Goal: Task Accomplishment & Management: Manage account settings

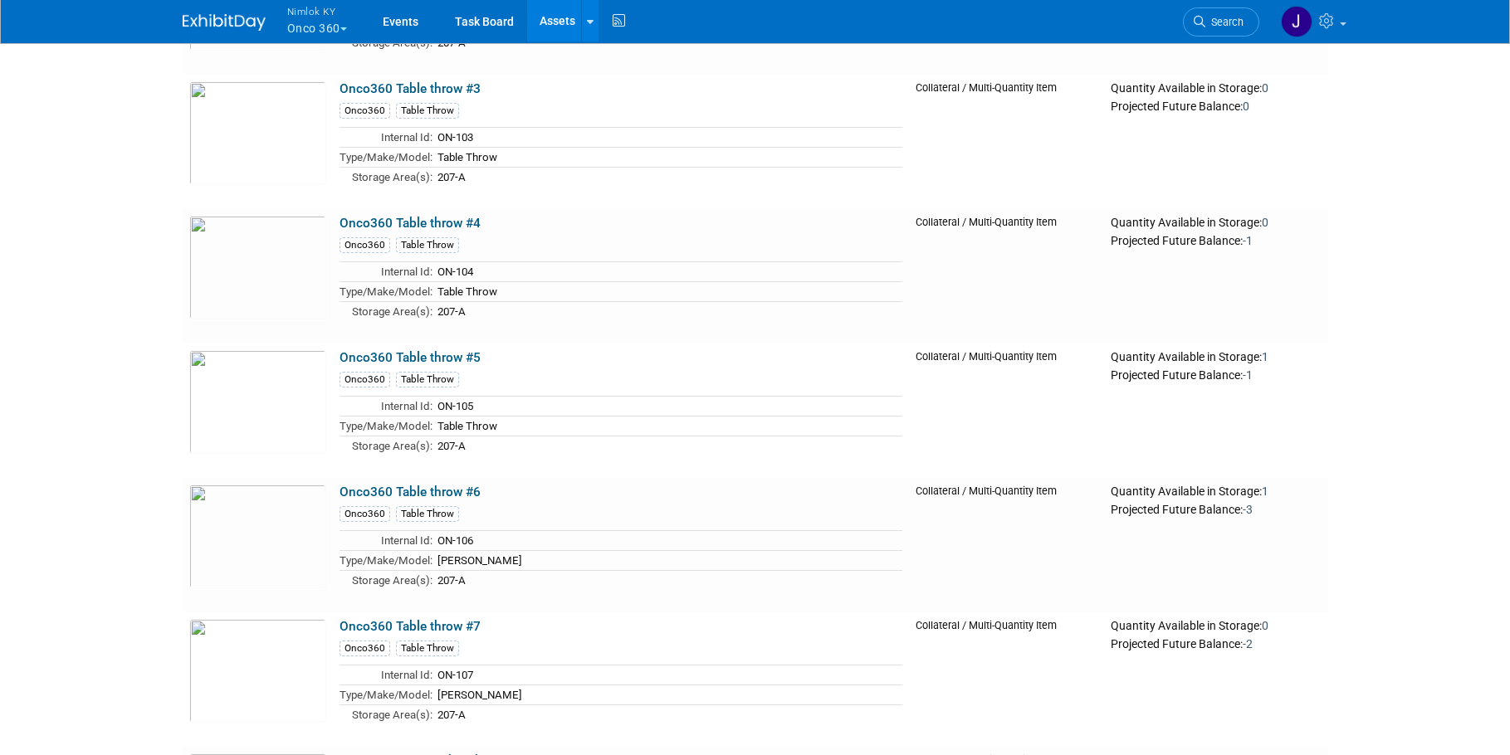
click at [316, 21] on button "Nimlok KY Onco 360" at bounding box center [326, 21] width 82 height 43
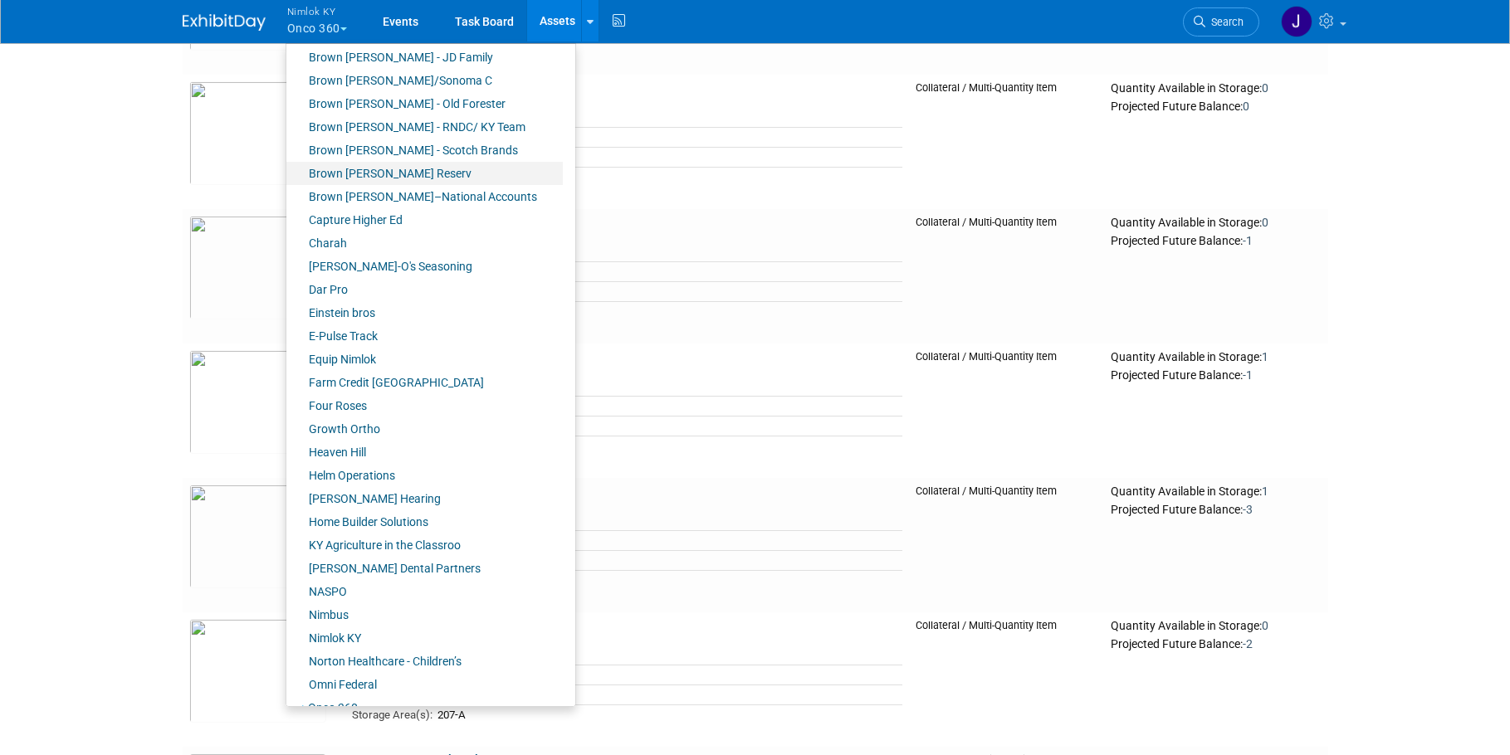
scroll to position [285, 0]
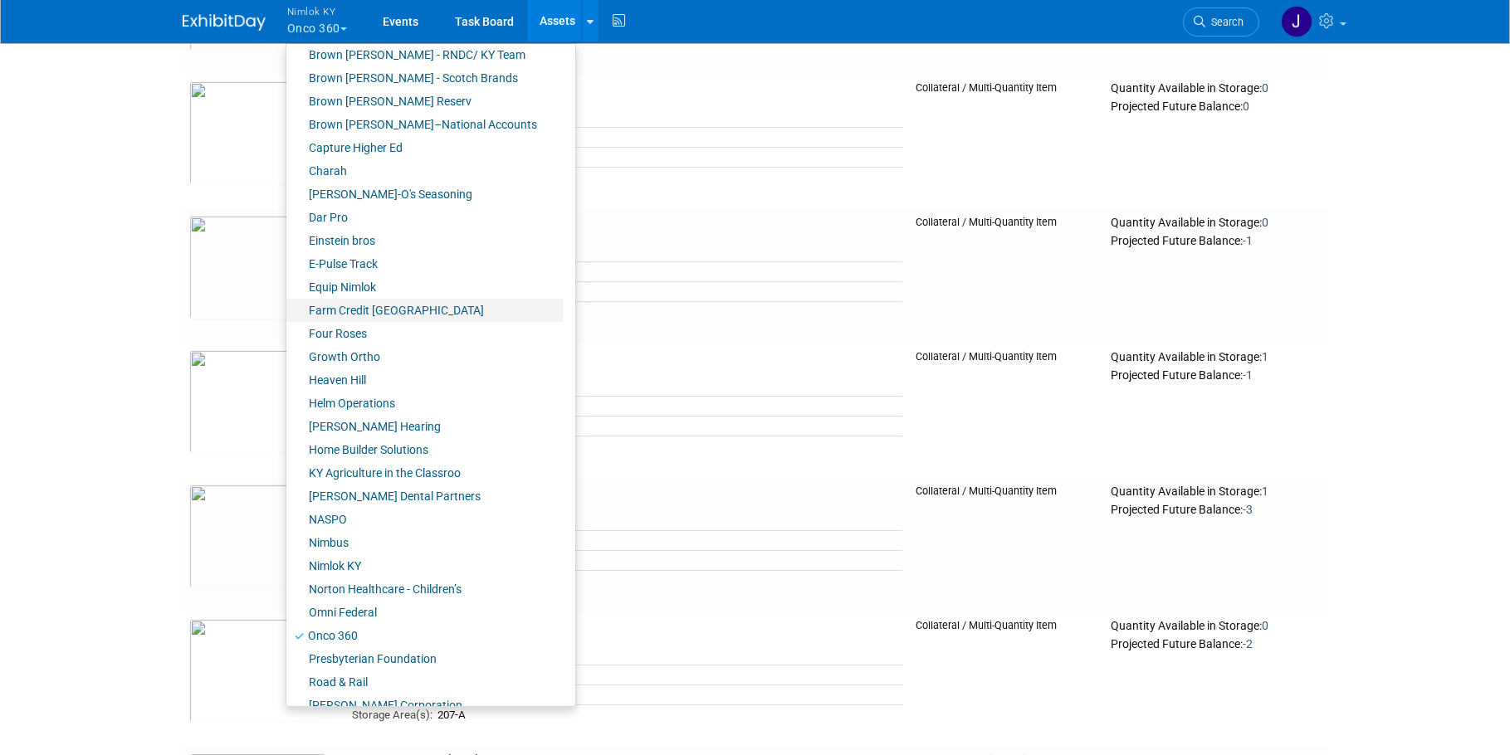
click at [398, 304] on link "Farm Credit [GEOGRAPHIC_DATA]" at bounding box center [424, 310] width 276 height 23
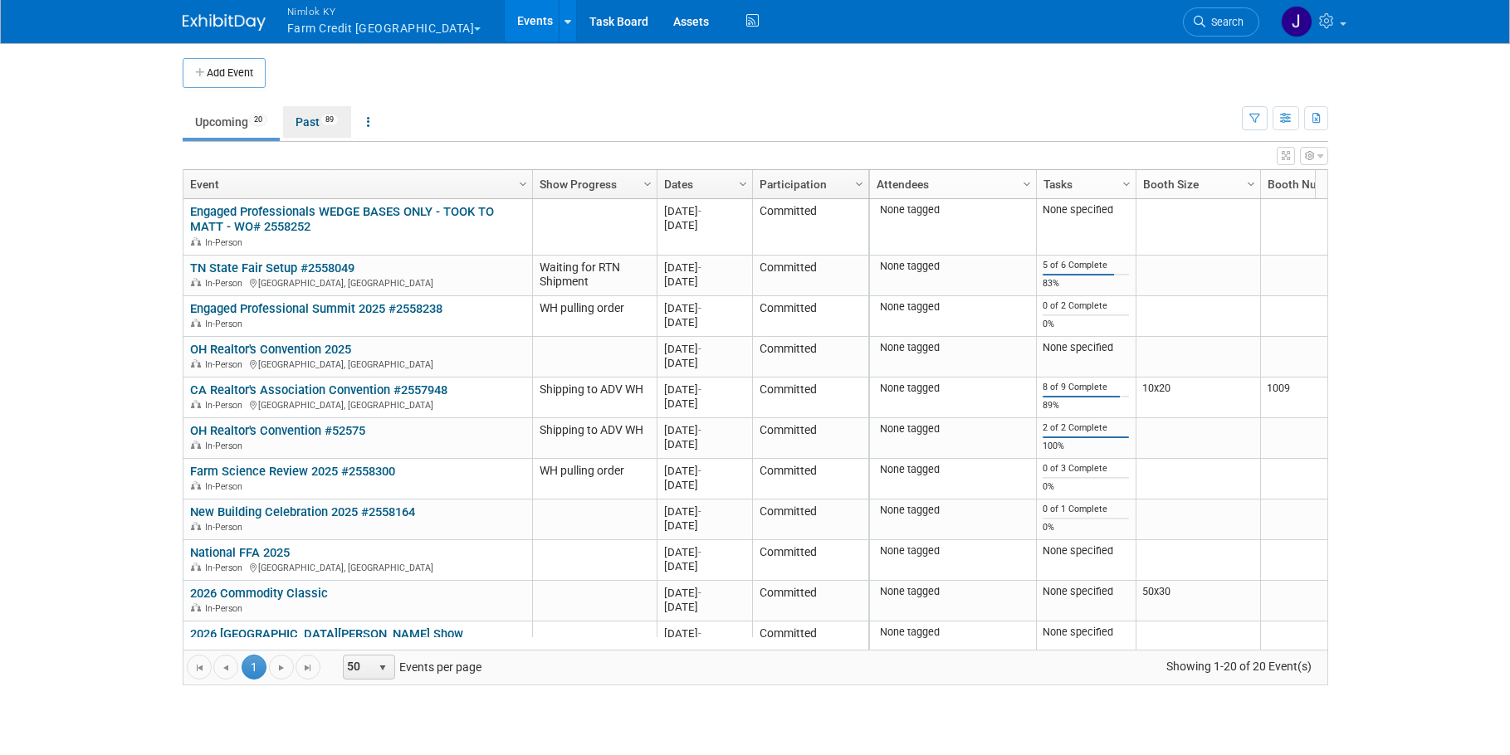
click at [300, 123] on link "Past 89" at bounding box center [317, 122] width 68 height 32
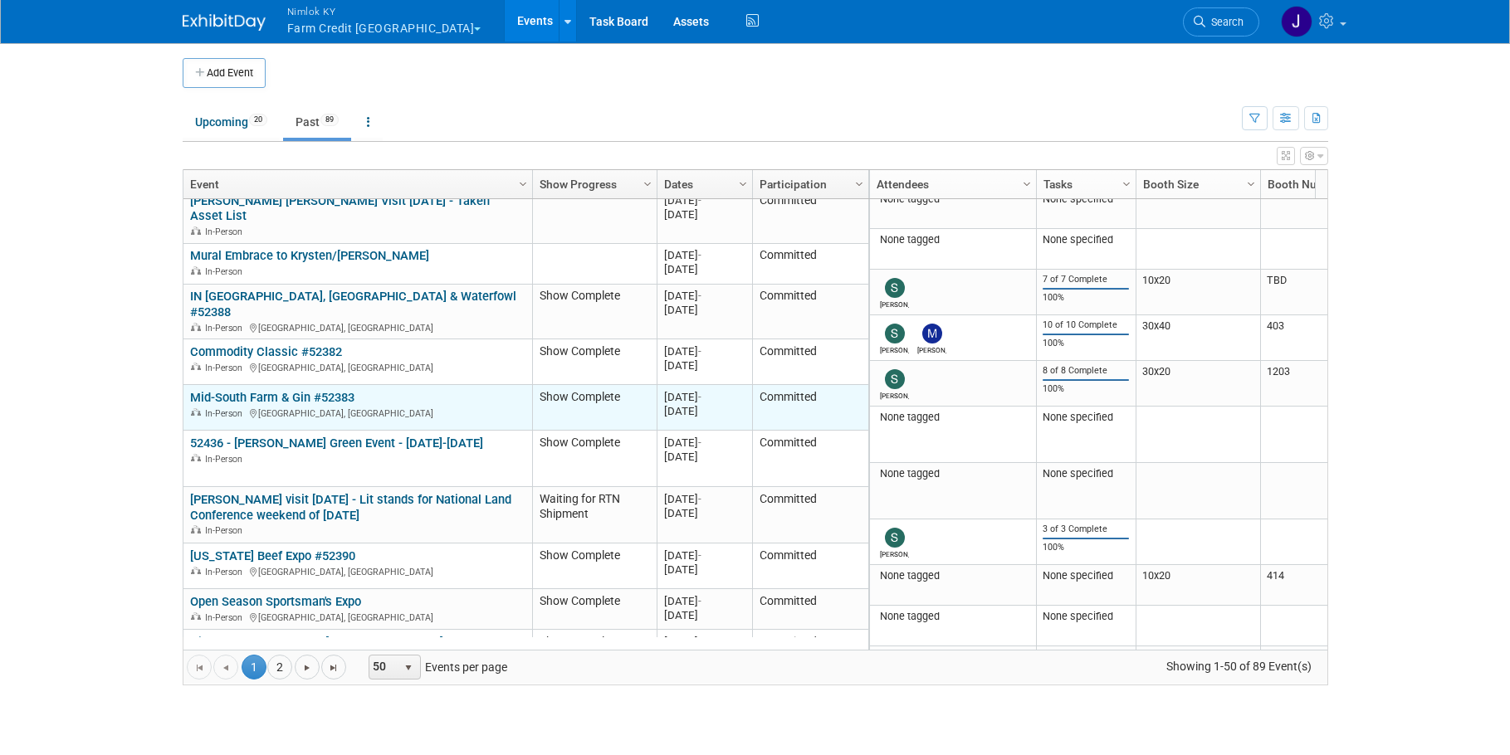
scroll to position [598, 0]
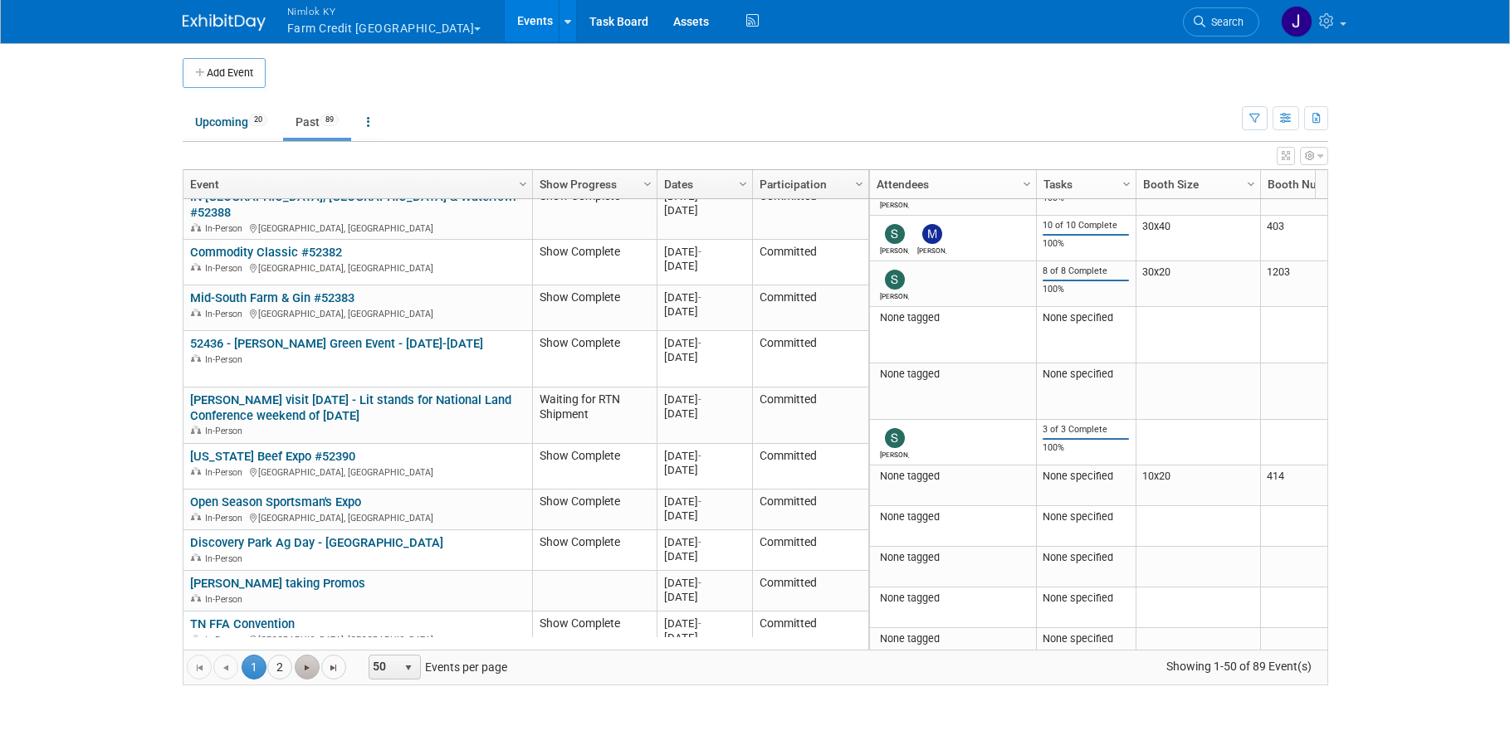
click at [301, 667] on span "Go to the next page" at bounding box center [306, 667] width 13 height 13
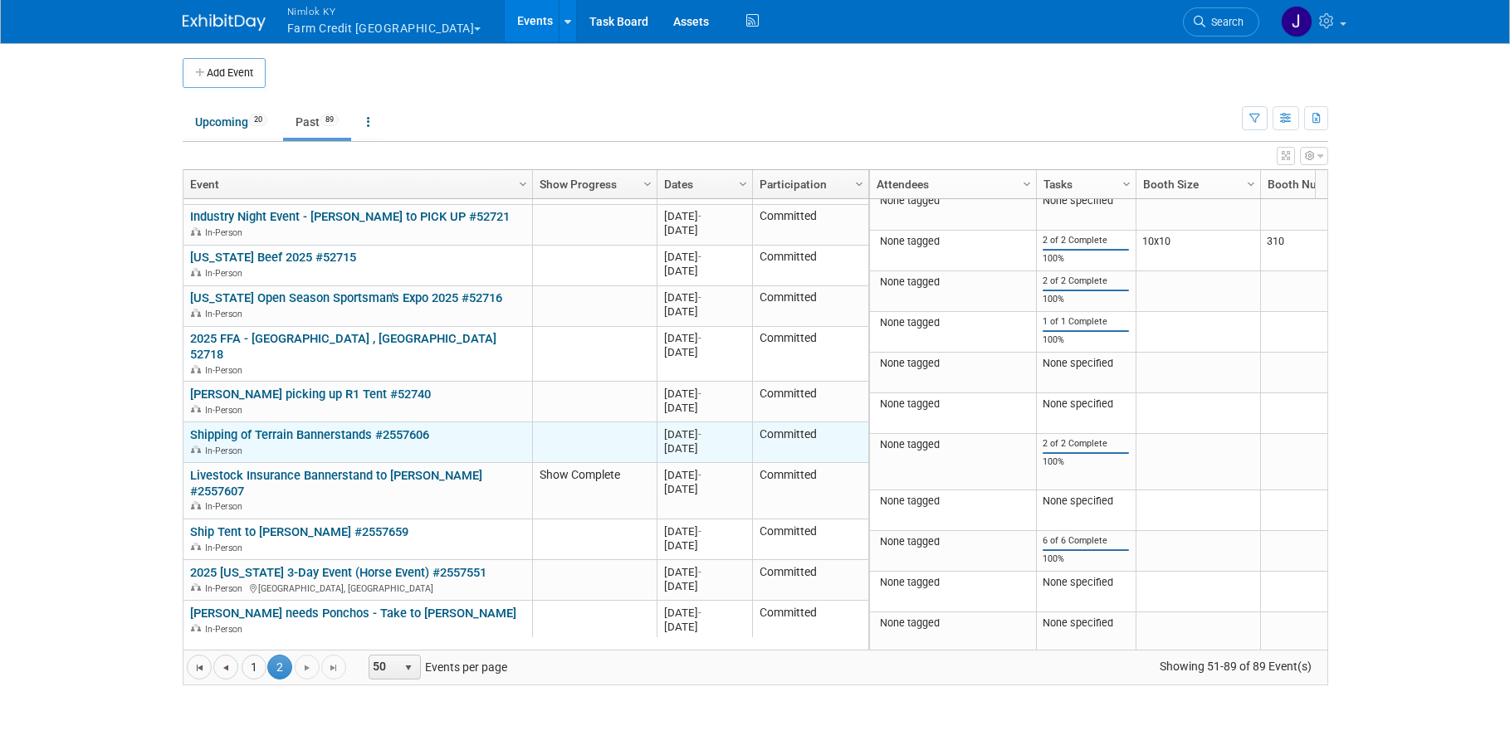
scroll to position [1178, 0]
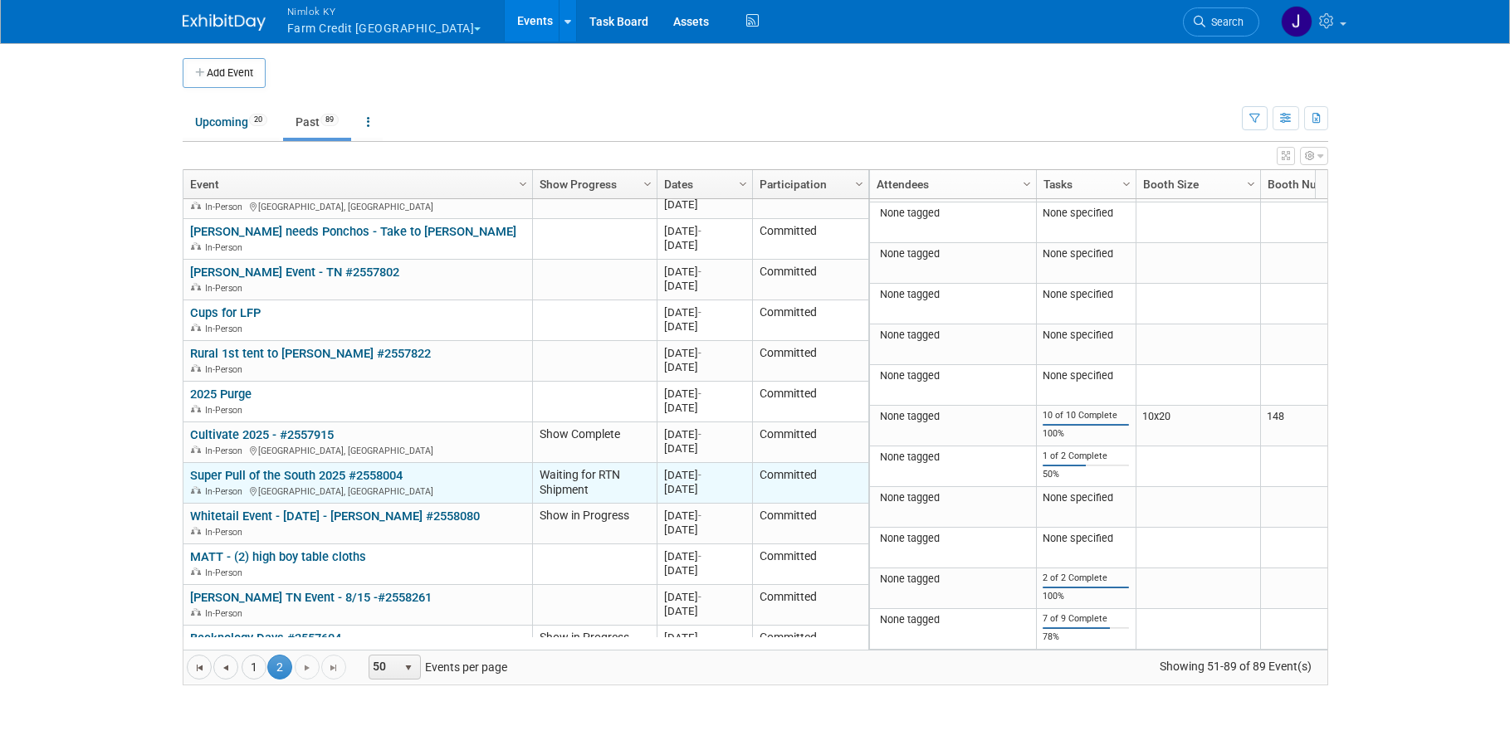
click at [262, 468] on link "Super Pull of the South 2025 #2558004" at bounding box center [296, 475] width 212 height 15
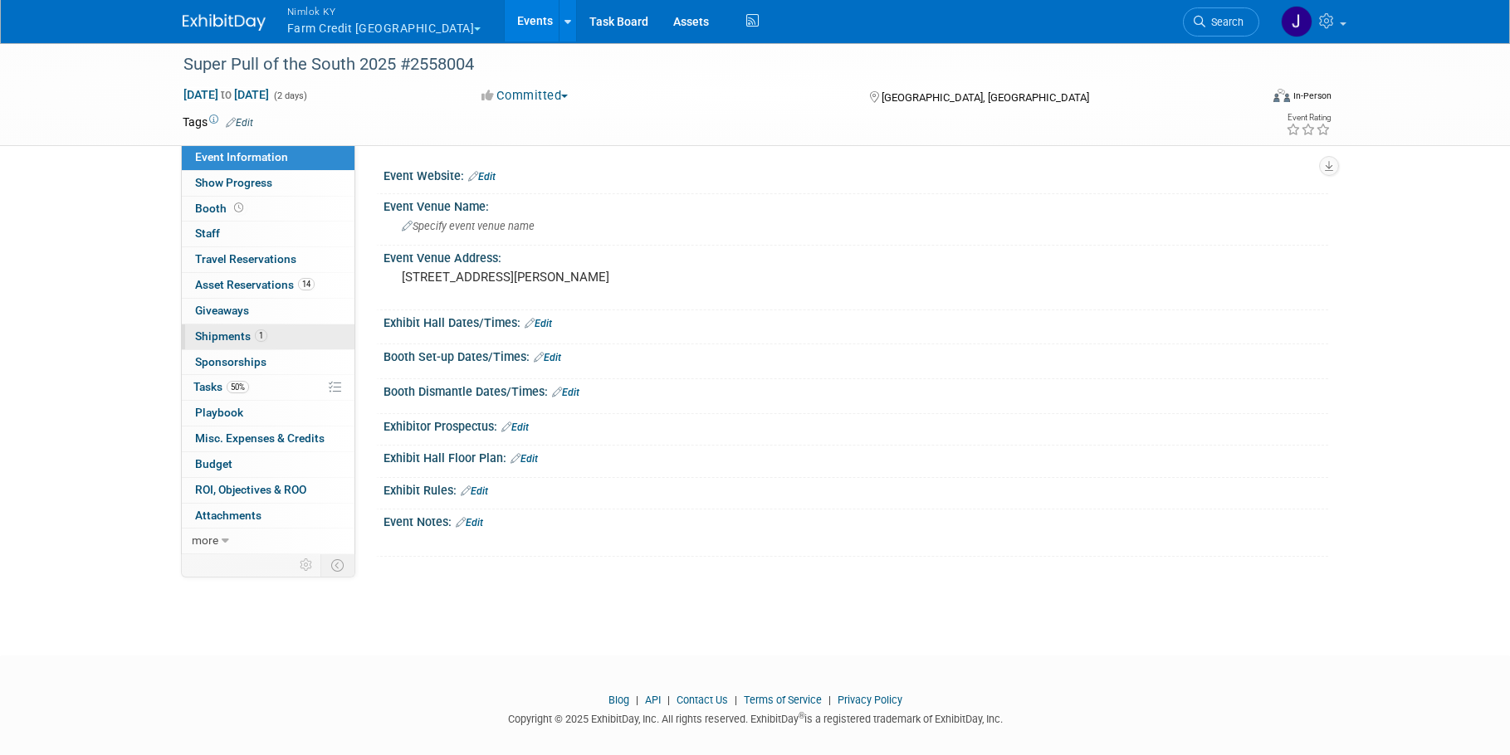
click at [237, 338] on span "Shipments 1" at bounding box center [231, 335] width 72 height 13
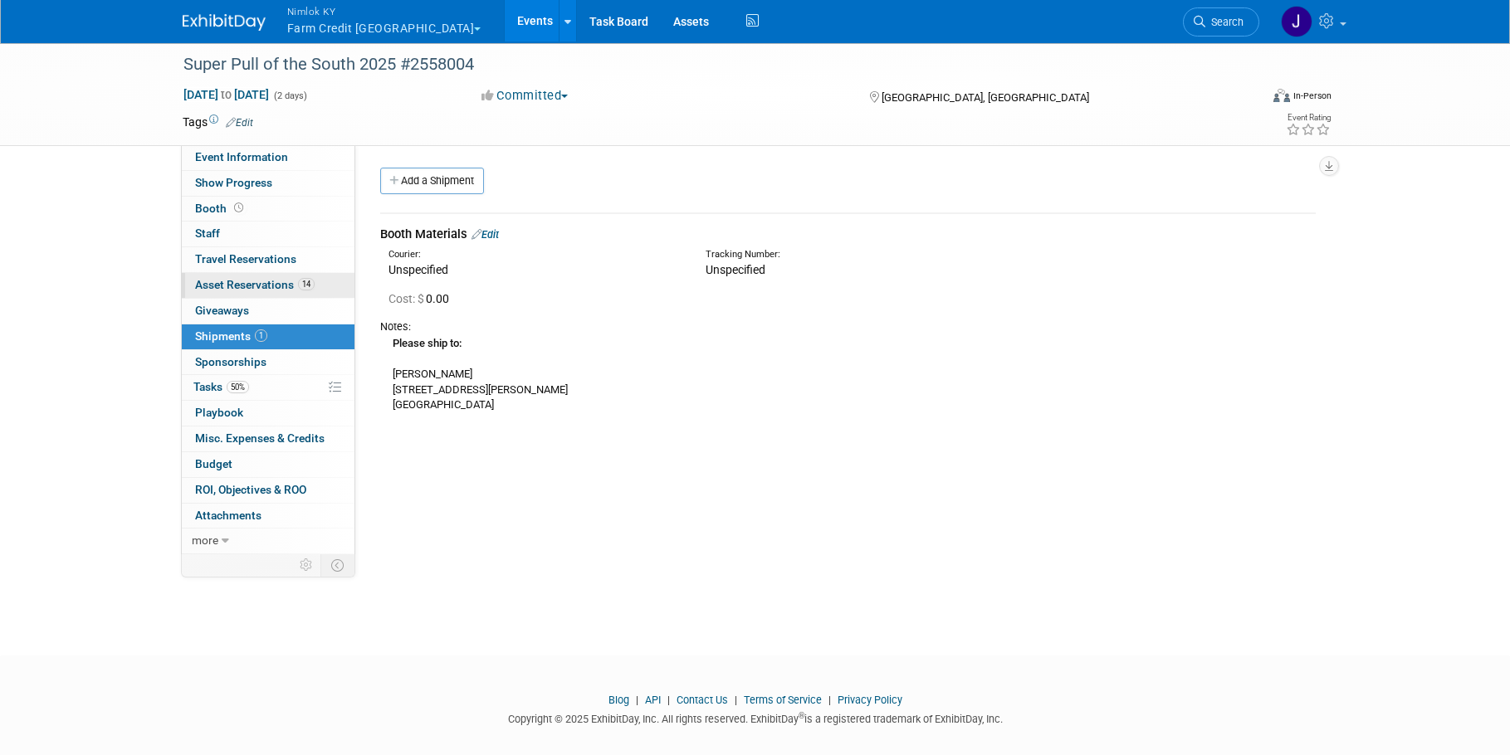
click at [255, 290] on span "Asset Reservations 14" at bounding box center [255, 284] width 120 height 13
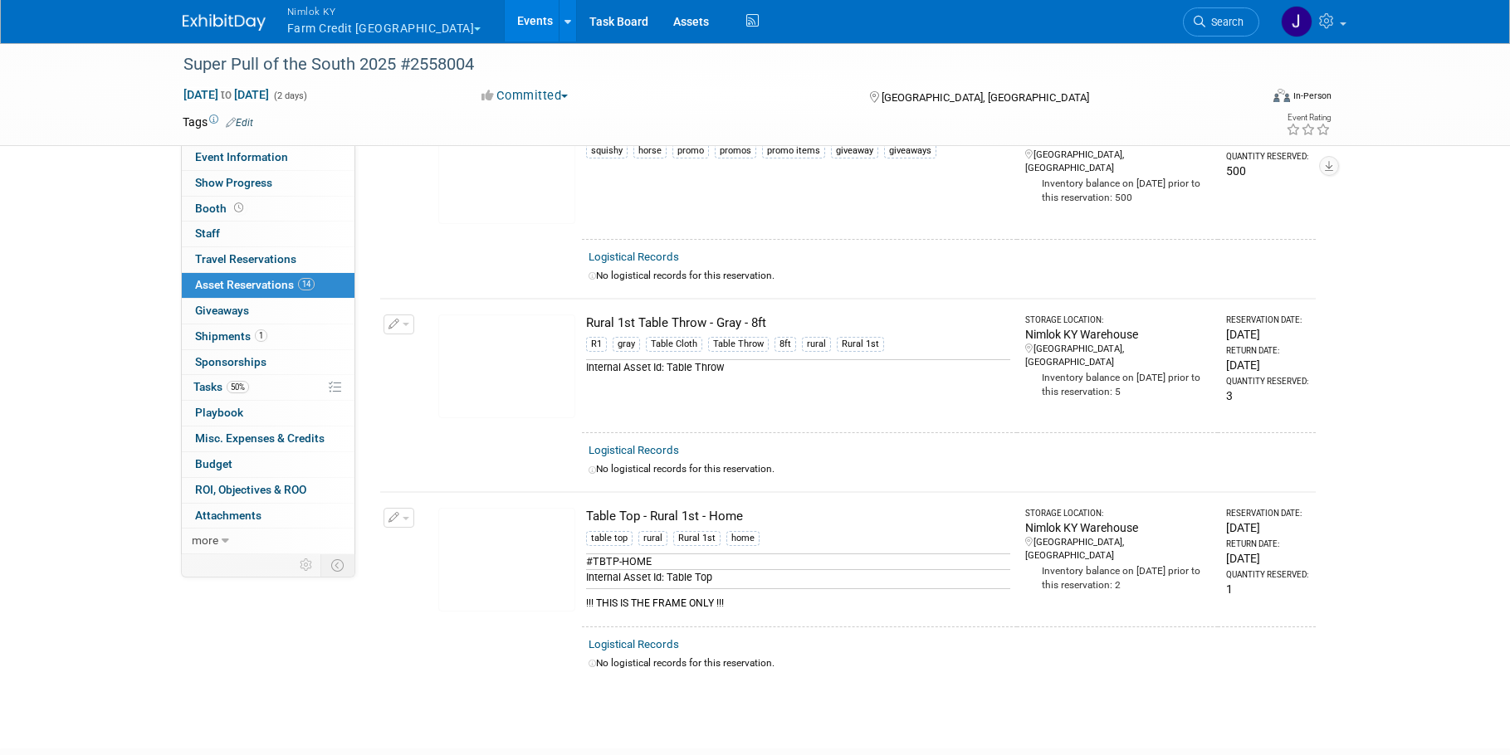
scroll to position [2364, 0]
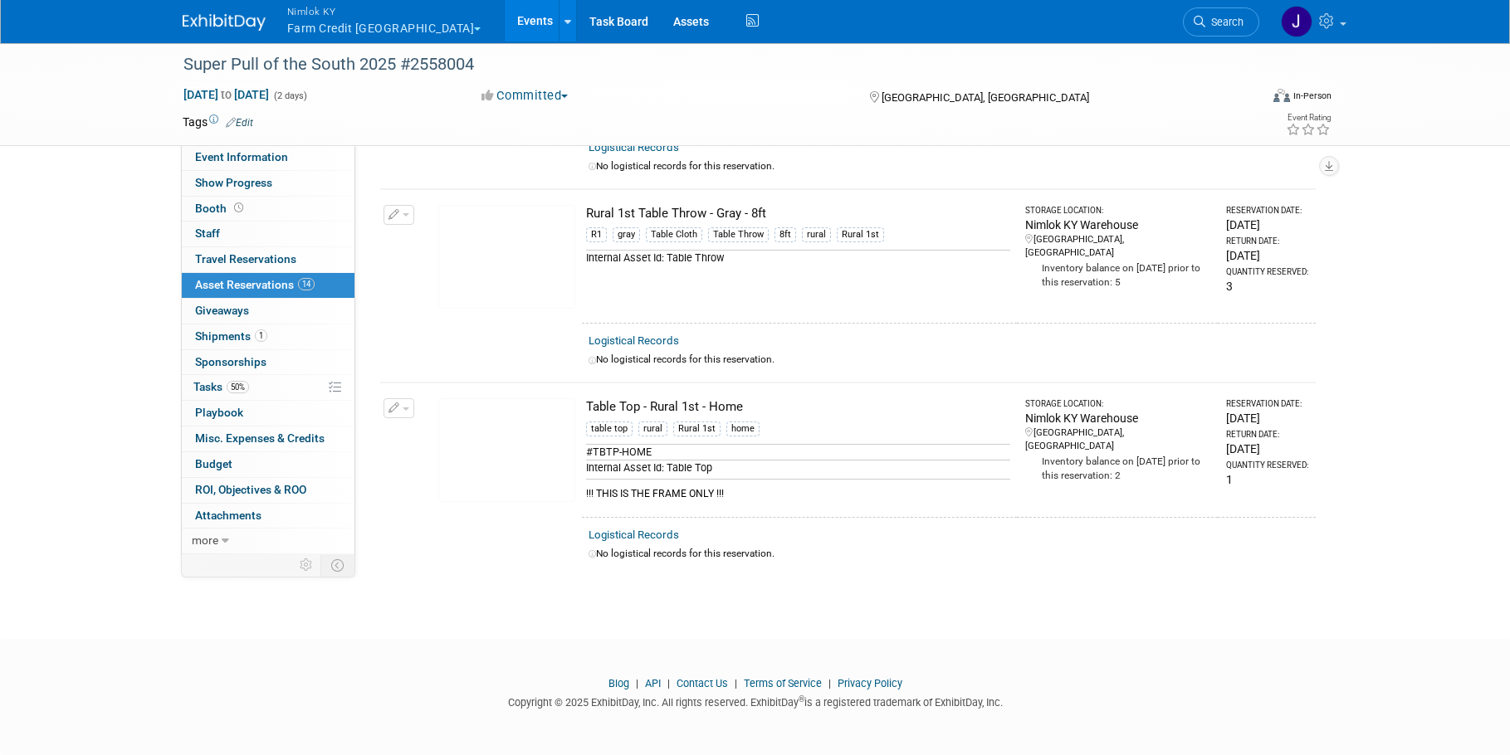
click at [407, 406] on button "button" at bounding box center [398, 408] width 31 height 20
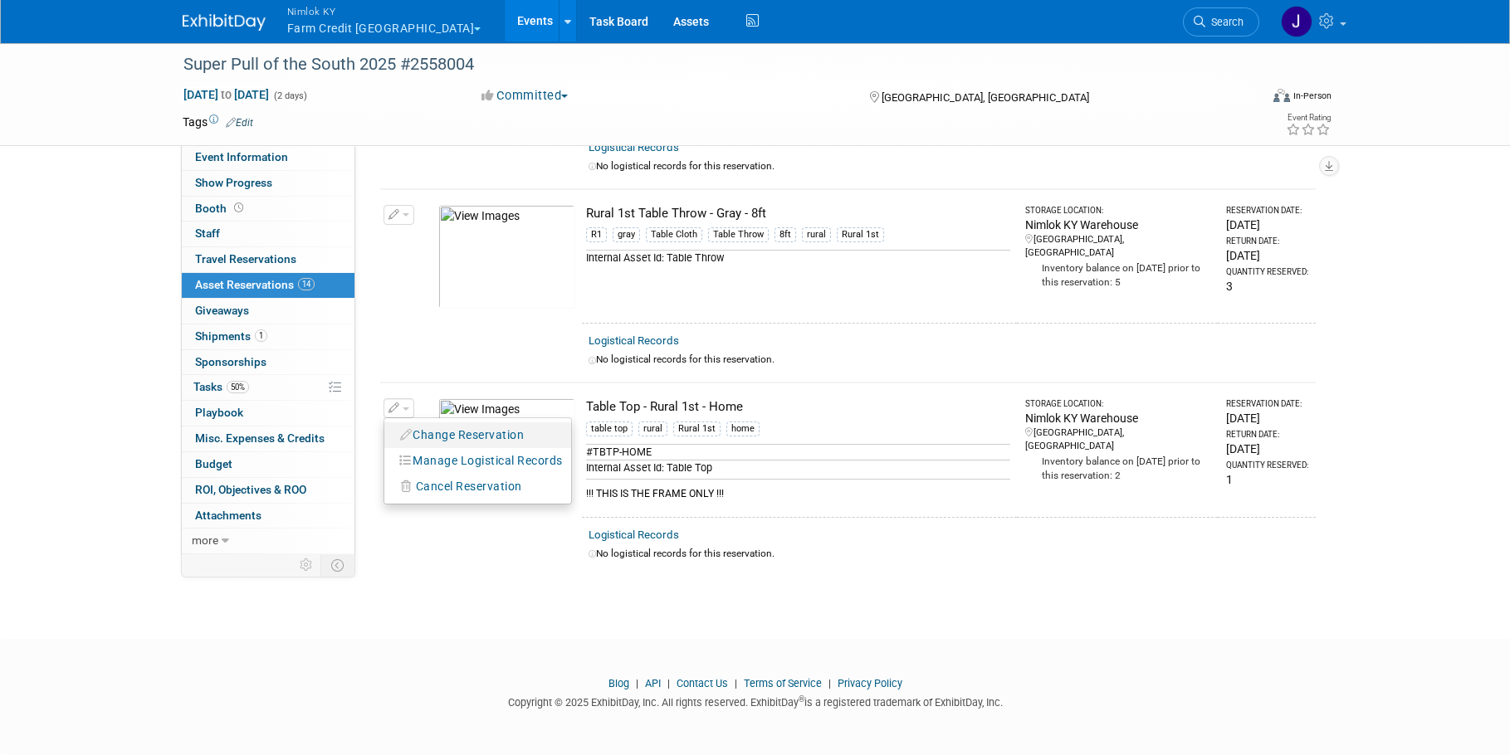
click at [458, 442] on button "Change Reservation" at bounding box center [463, 435] width 140 height 22
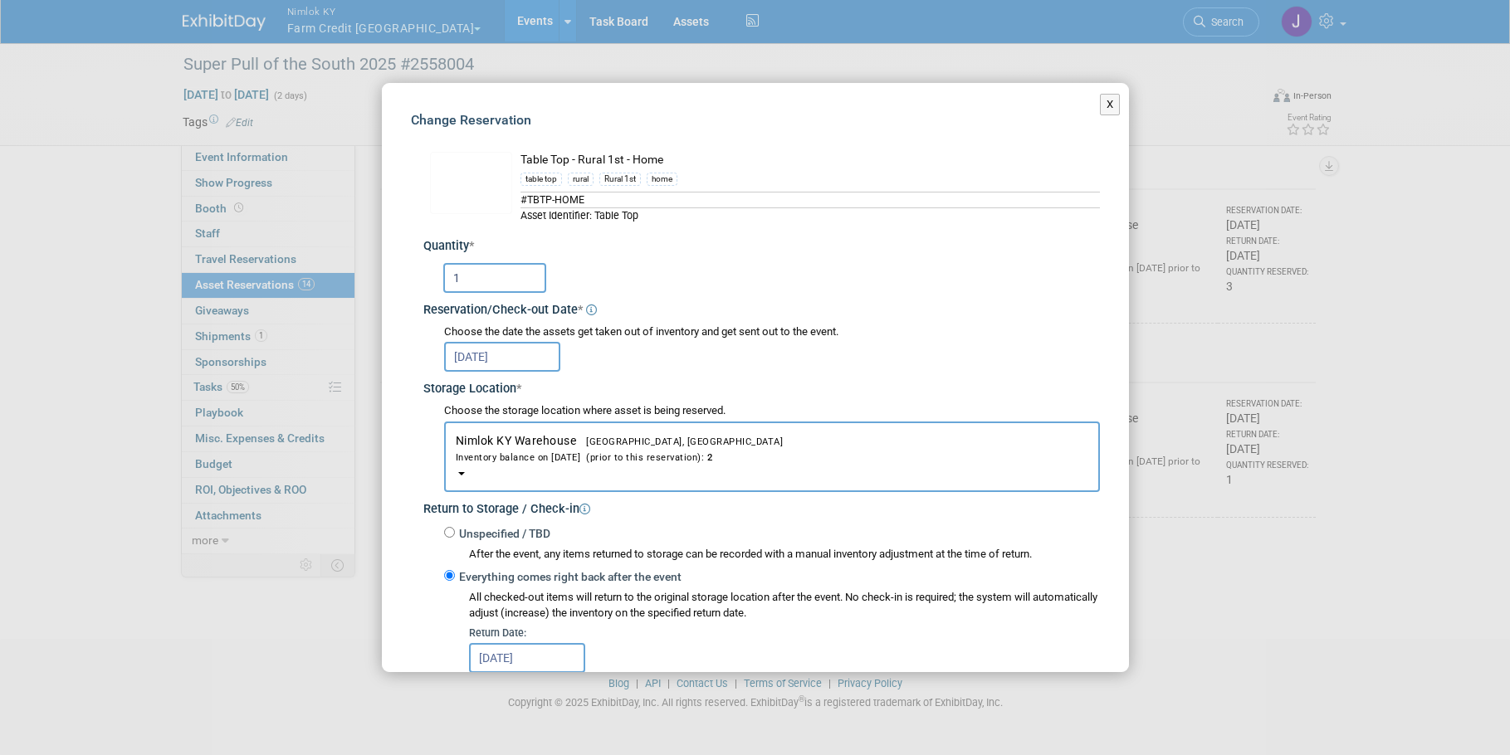
scroll to position [0, 0]
click at [1102, 103] on button "X" at bounding box center [1110, 105] width 21 height 22
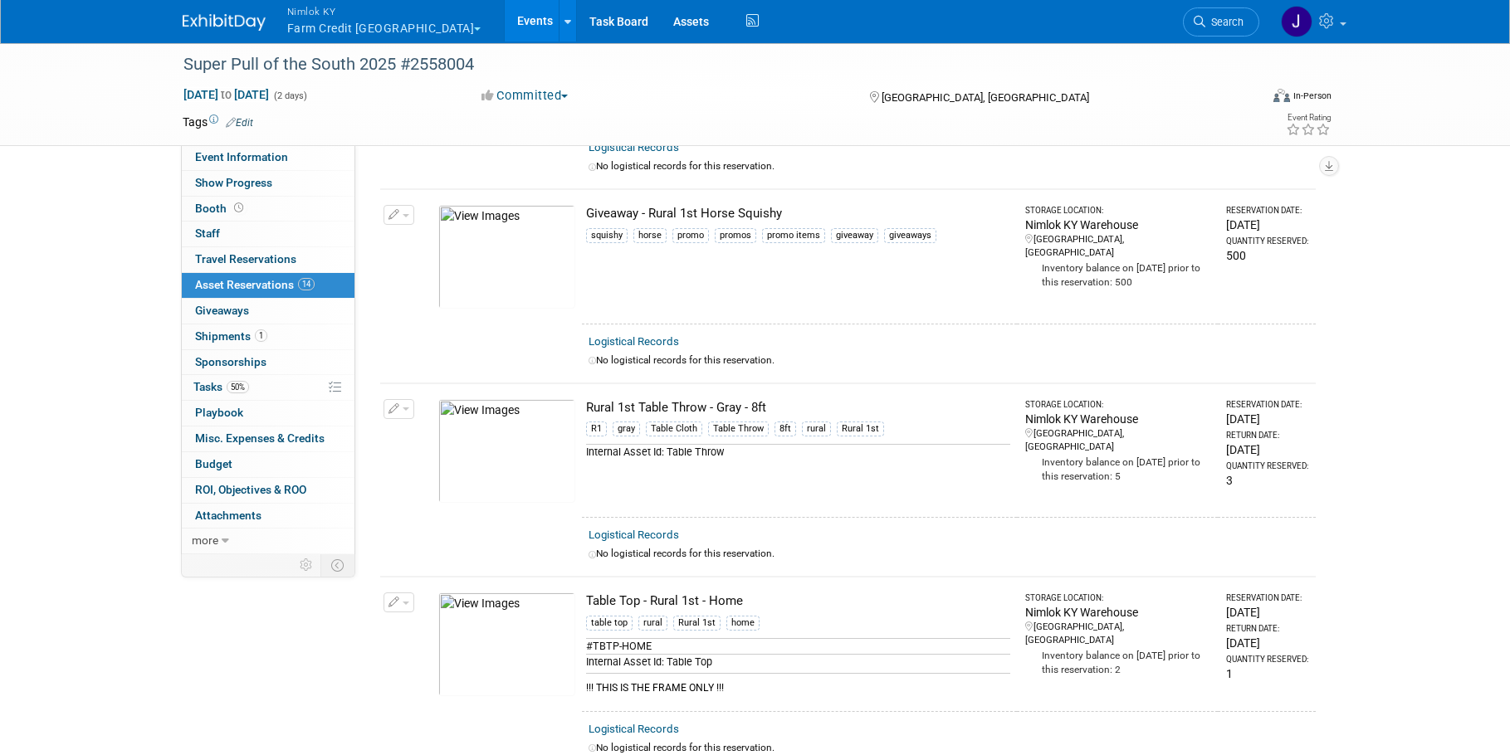
scroll to position [2112, 0]
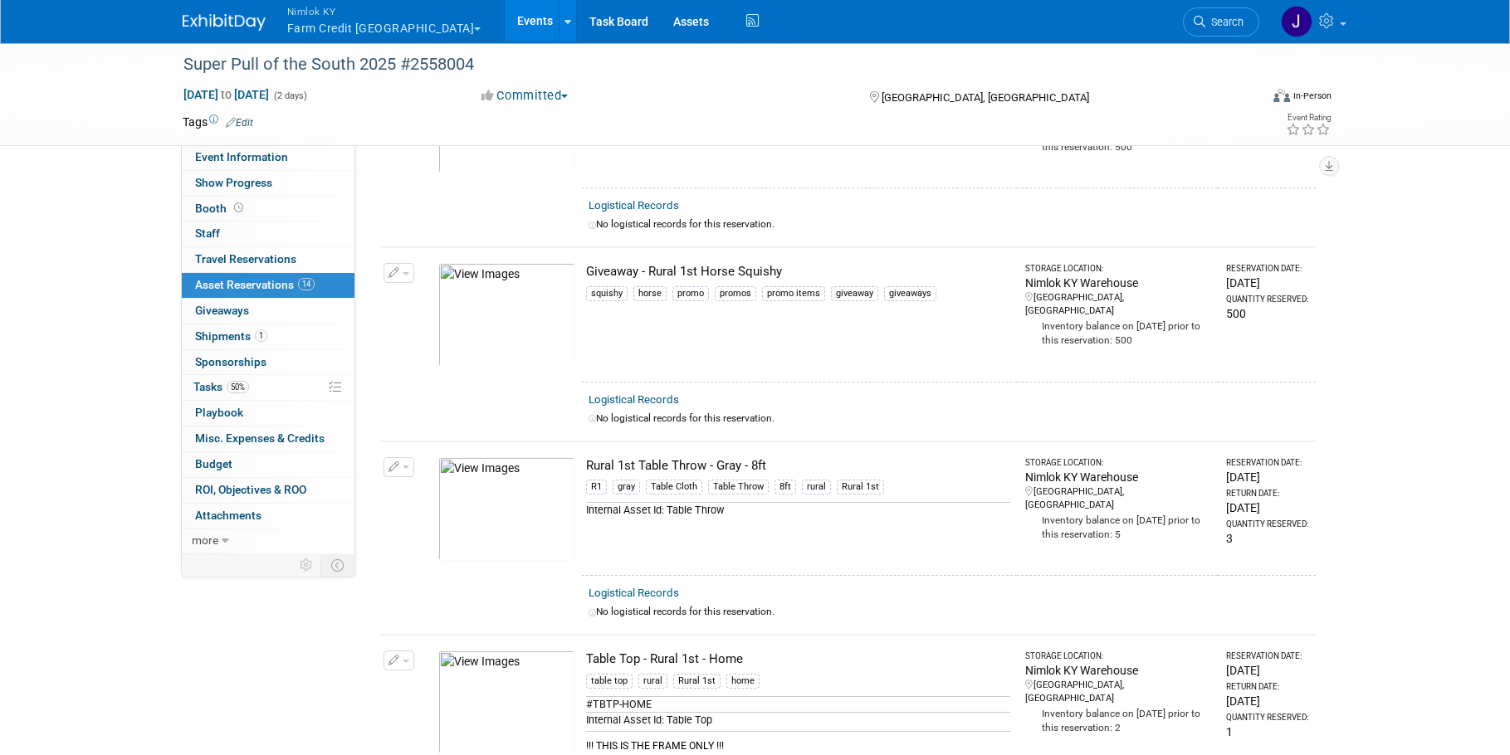
click at [399, 462] on button "button" at bounding box center [398, 467] width 31 height 20
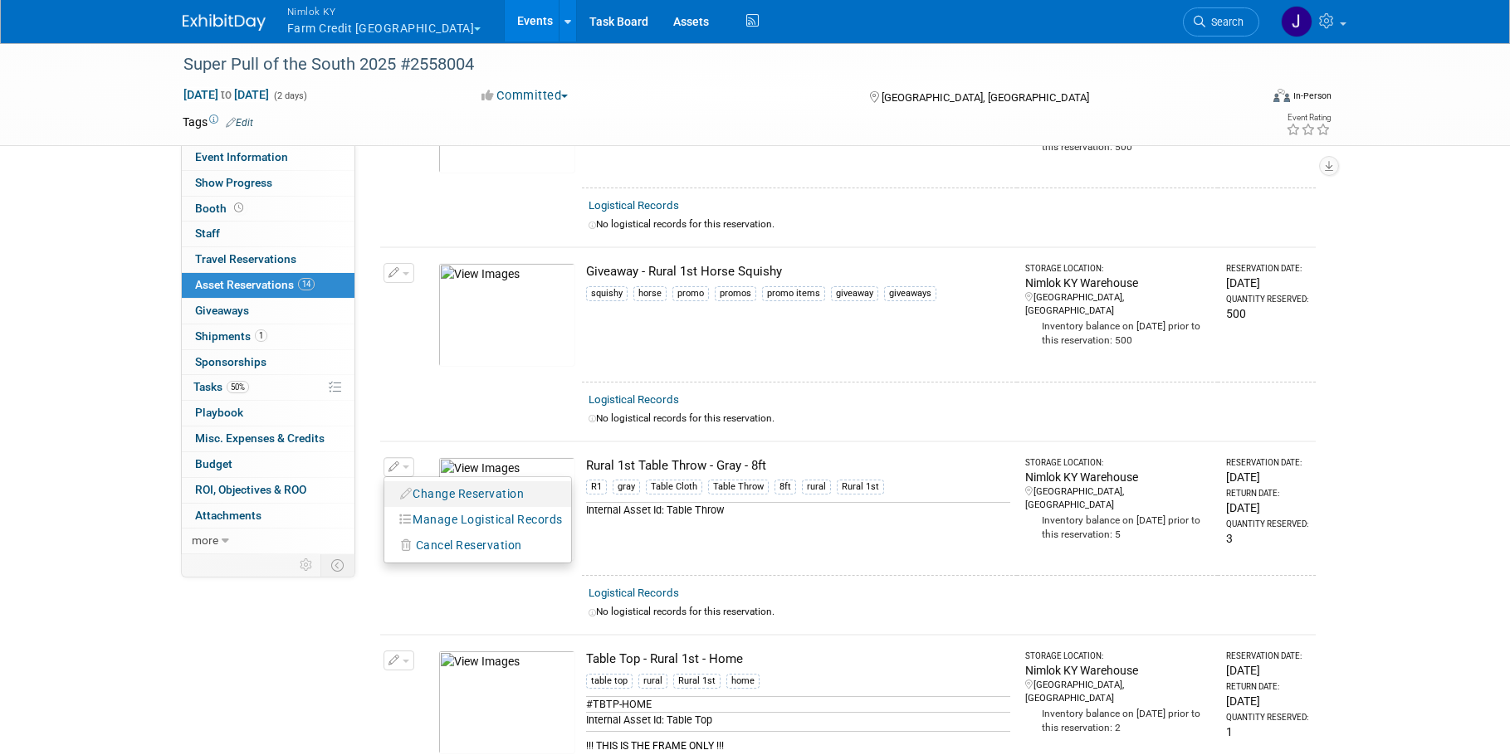
click at [469, 500] on button "Change Reservation" at bounding box center [463, 494] width 140 height 22
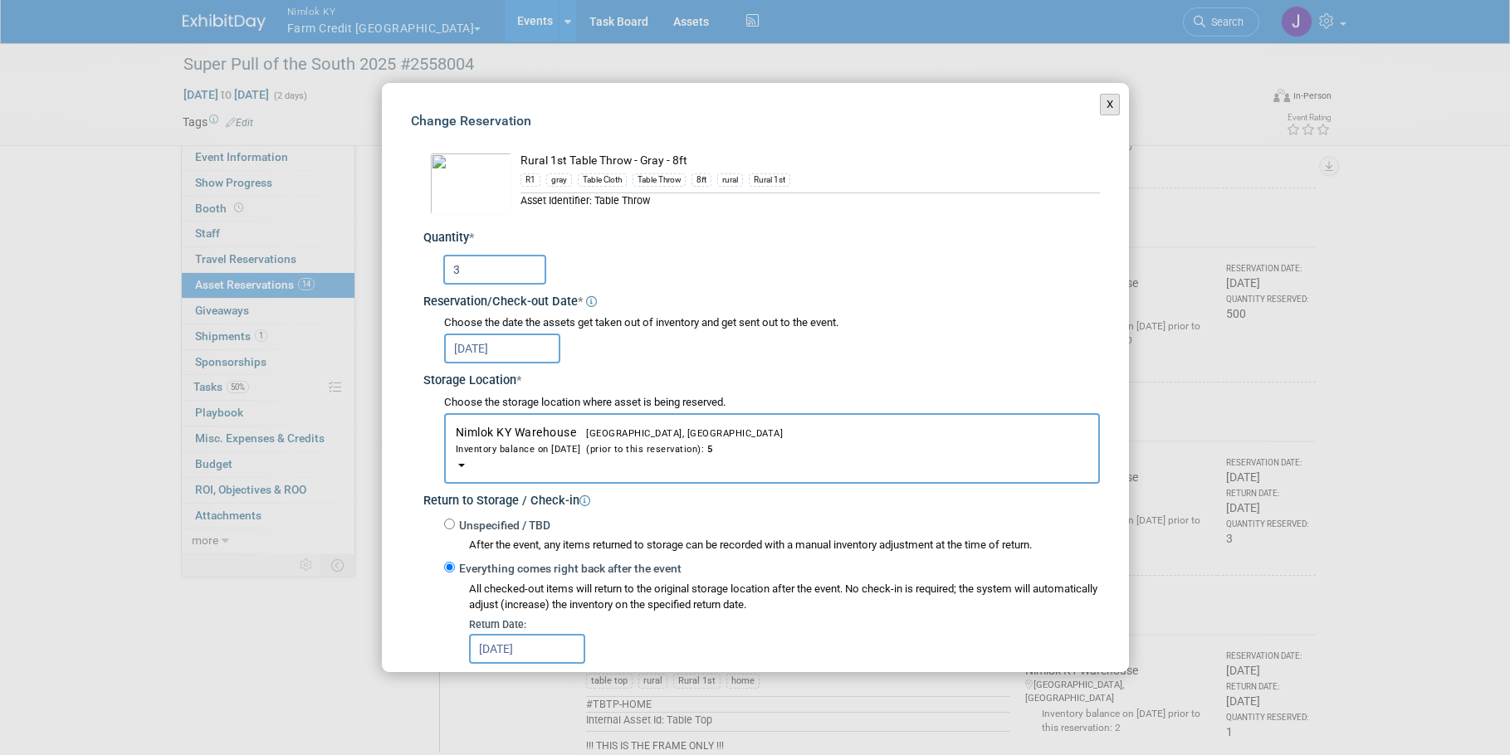
click at [1100, 99] on button "X" at bounding box center [1110, 105] width 21 height 22
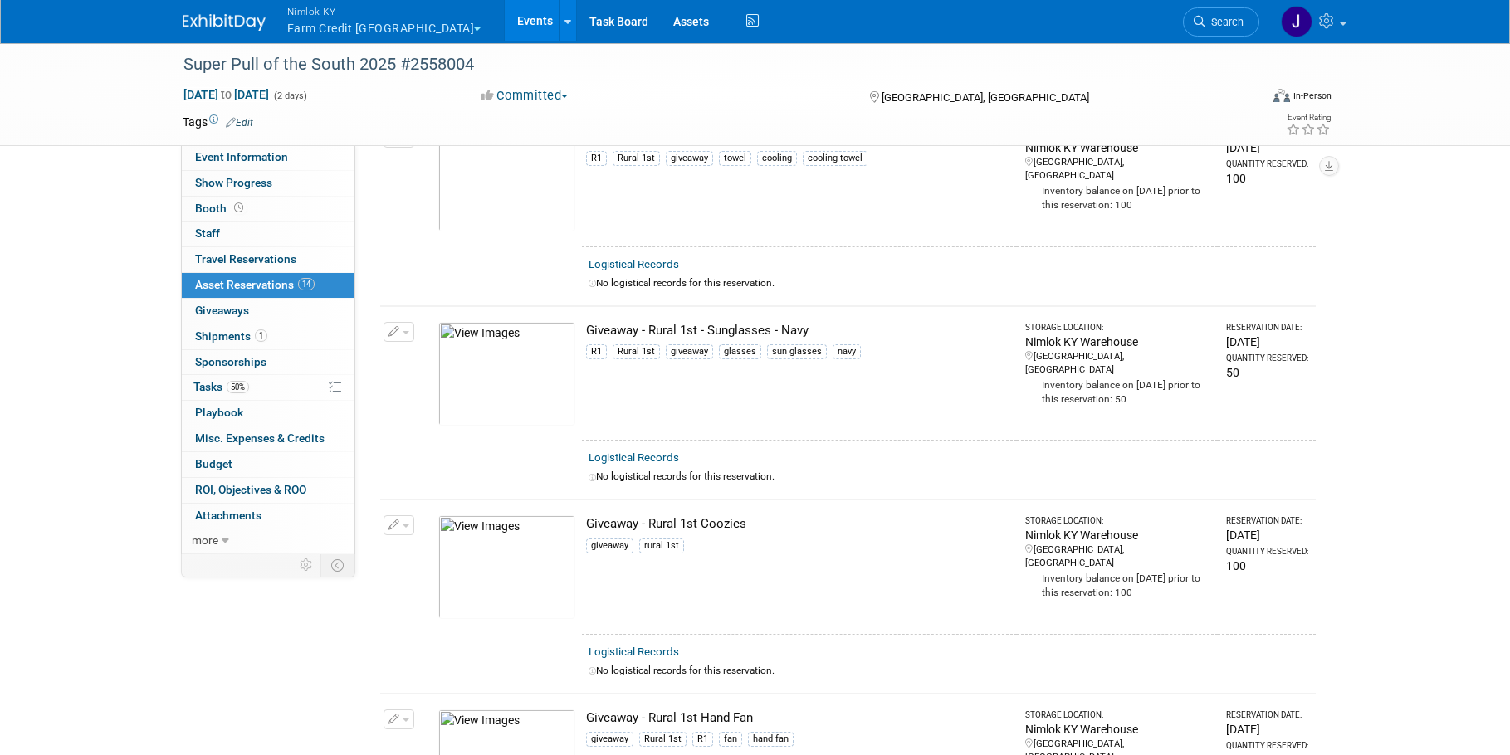
scroll to position [0, 0]
